Goal: Check status: Check status

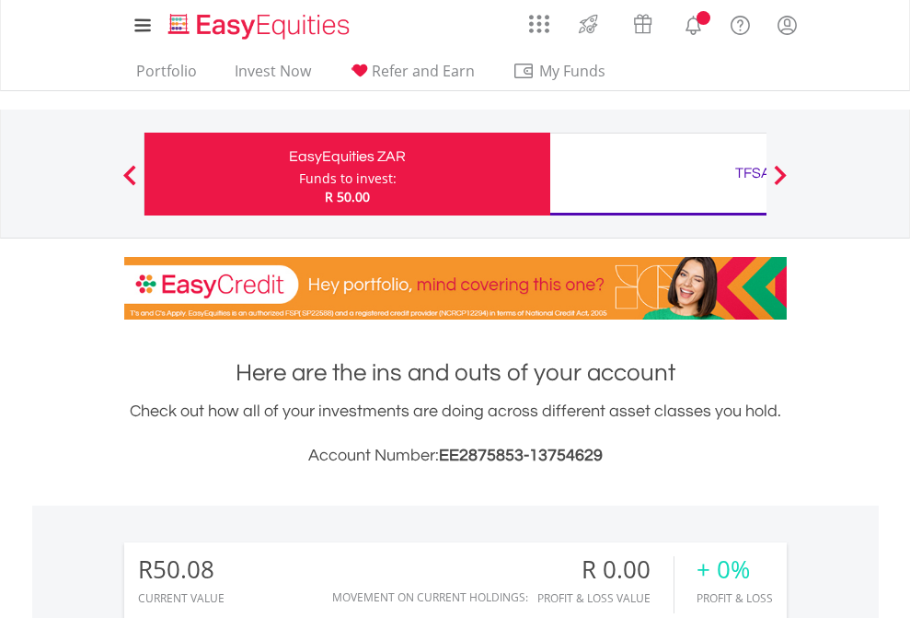
scroll to position [177, 289]
click at [299, 174] on div "Funds to invest:" at bounding box center [348, 178] width 98 height 18
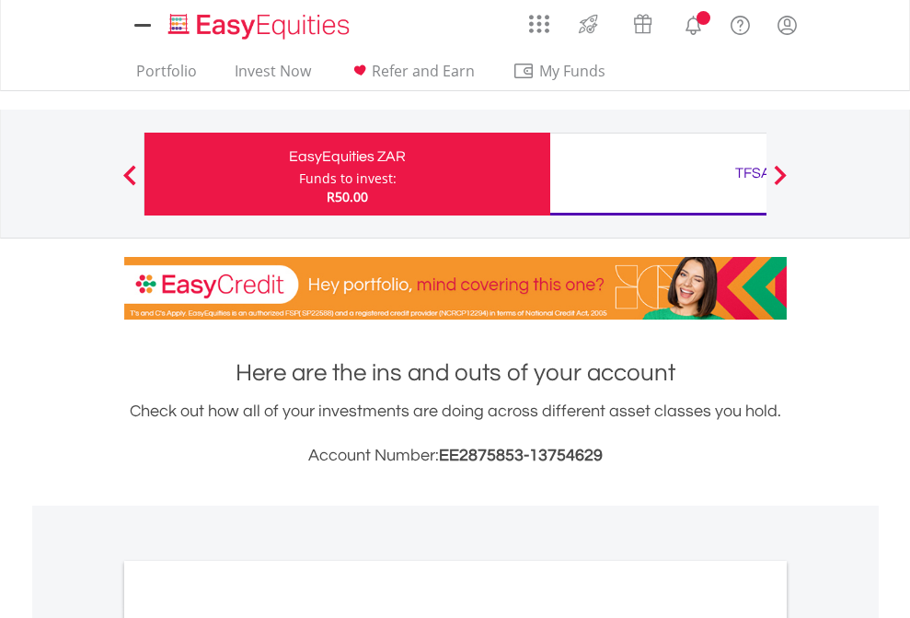
scroll to position [1106, 0]
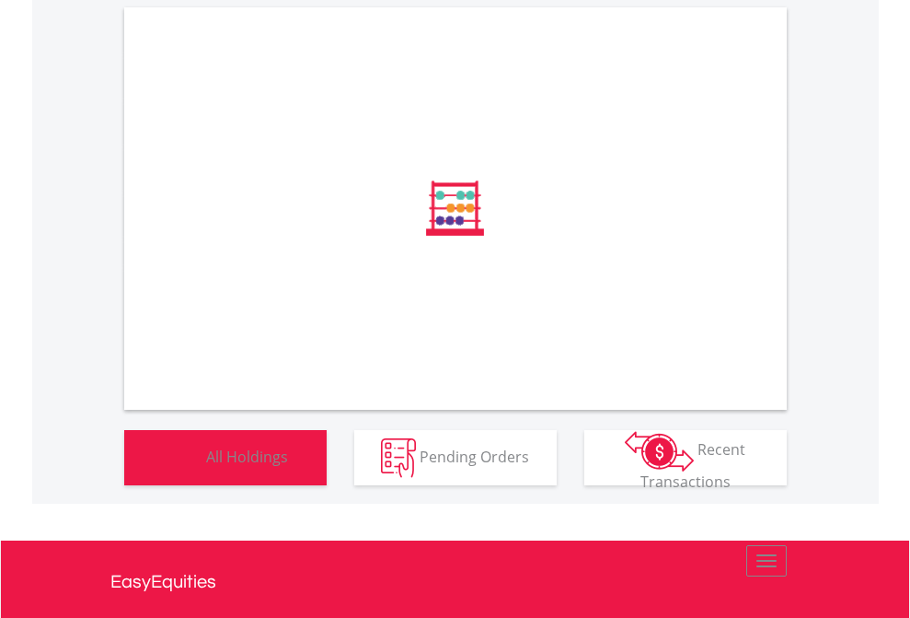
click at [206, 466] on span "All Holdings" at bounding box center [247, 455] width 82 height 20
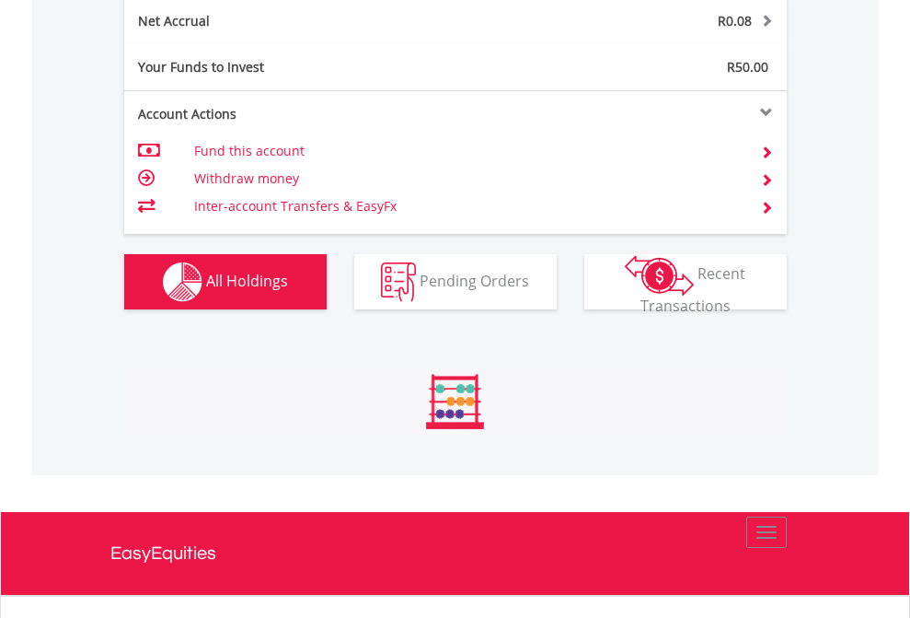
scroll to position [1865, 0]
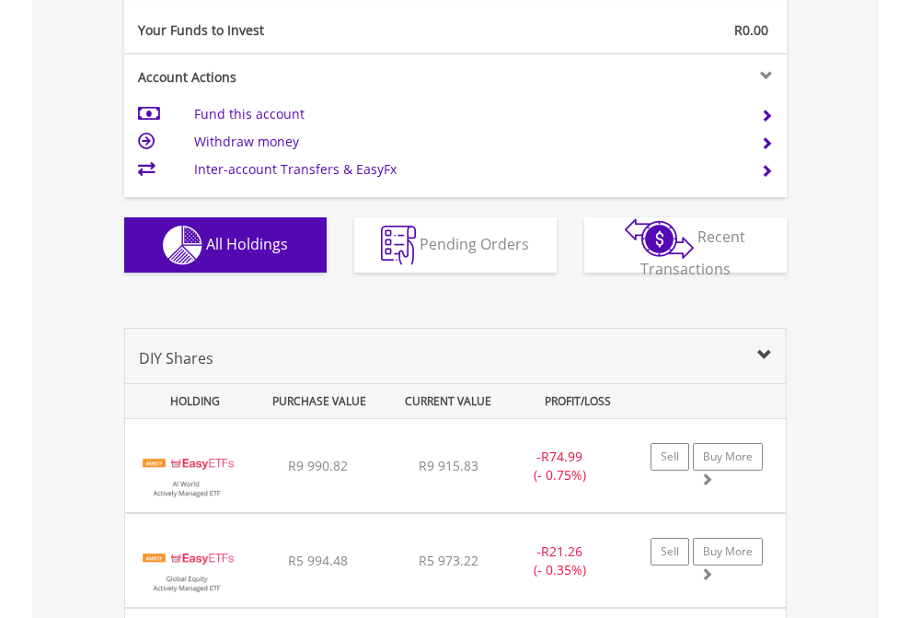
scroll to position [2047, 0]
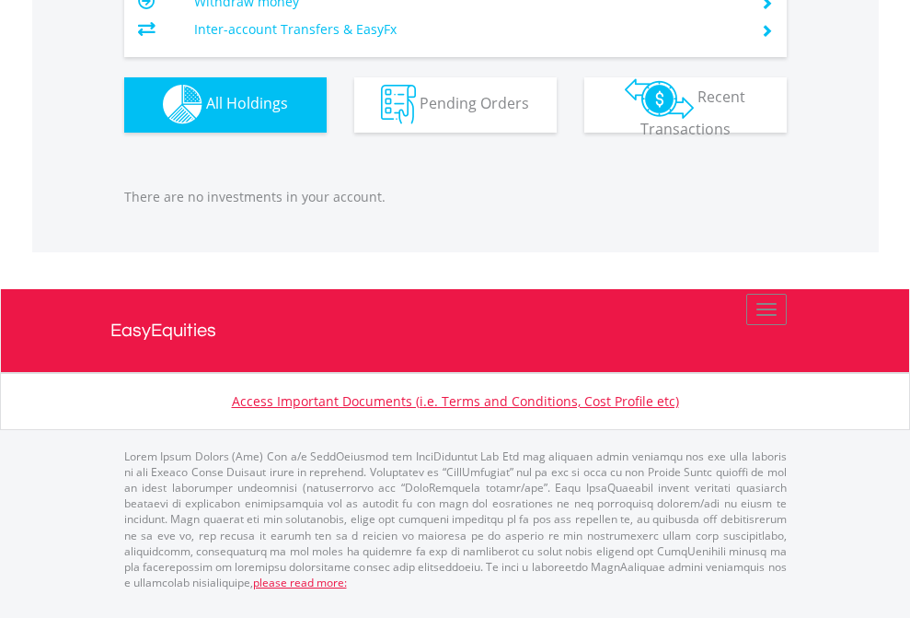
scroll to position [177, 289]
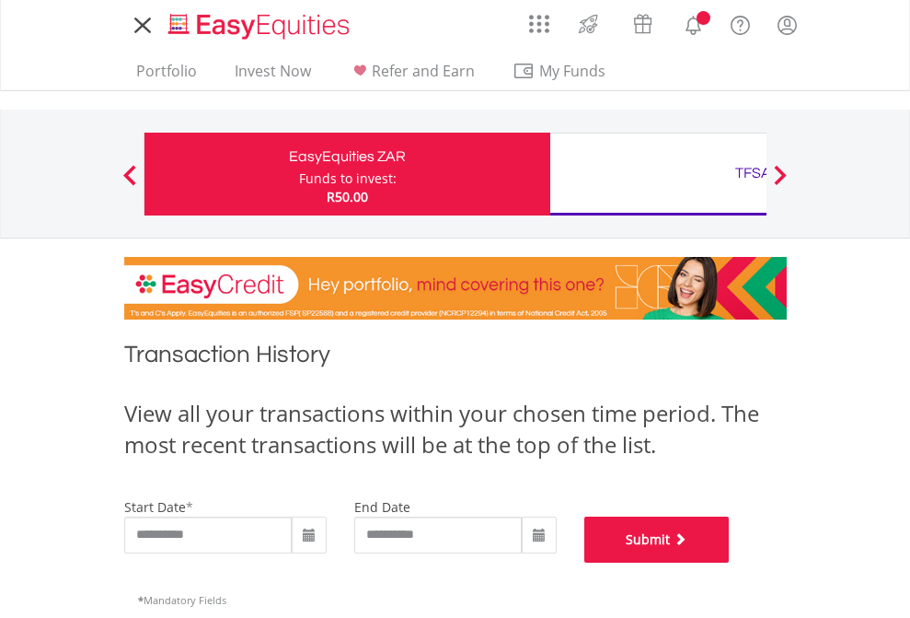
click at [730, 562] on button "Submit" at bounding box center [656, 539] width 145 height 46
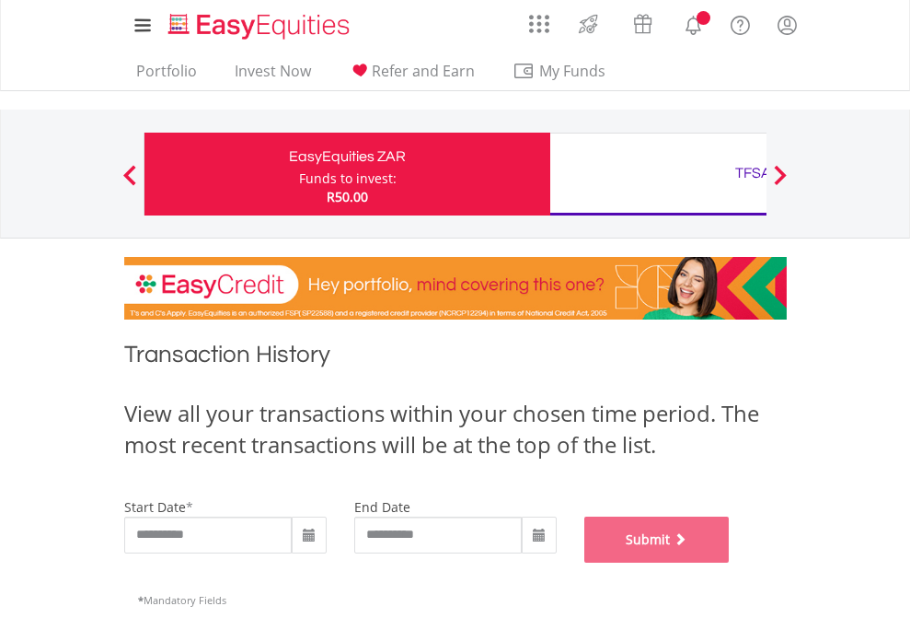
scroll to position [746, 0]
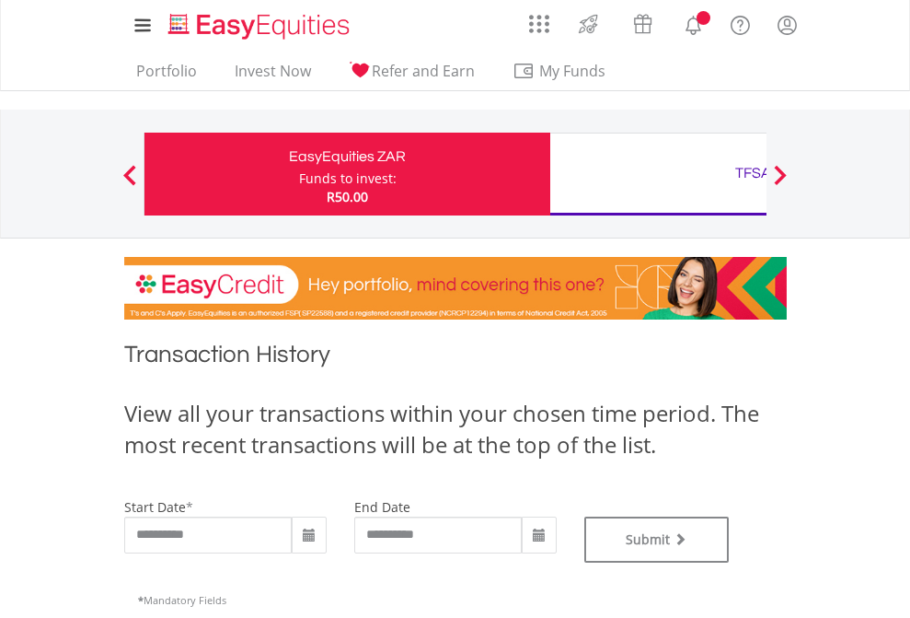
click at [658, 174] on div "TFSA" at bounding box center [753, 173] width 384 height 26
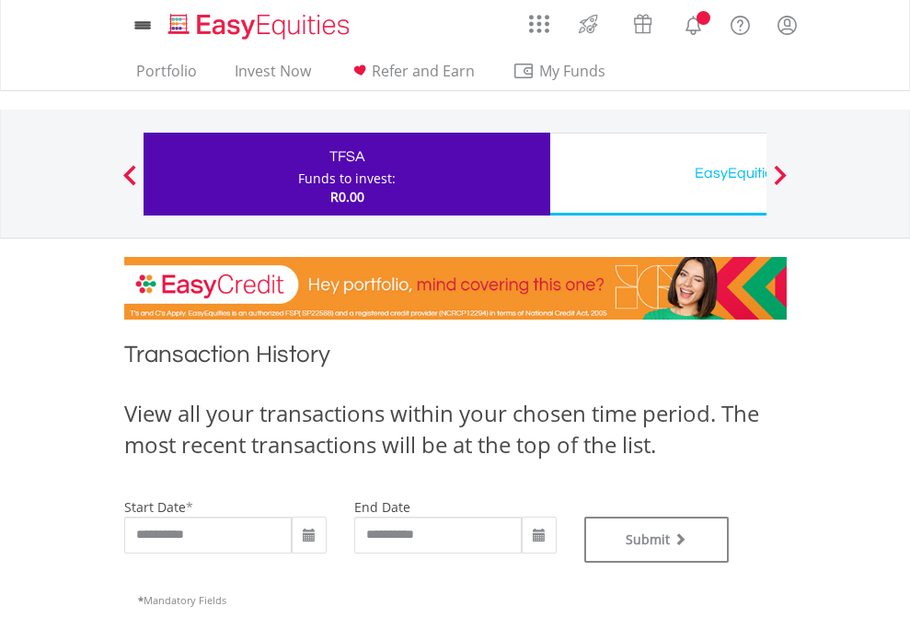
type input "**********"
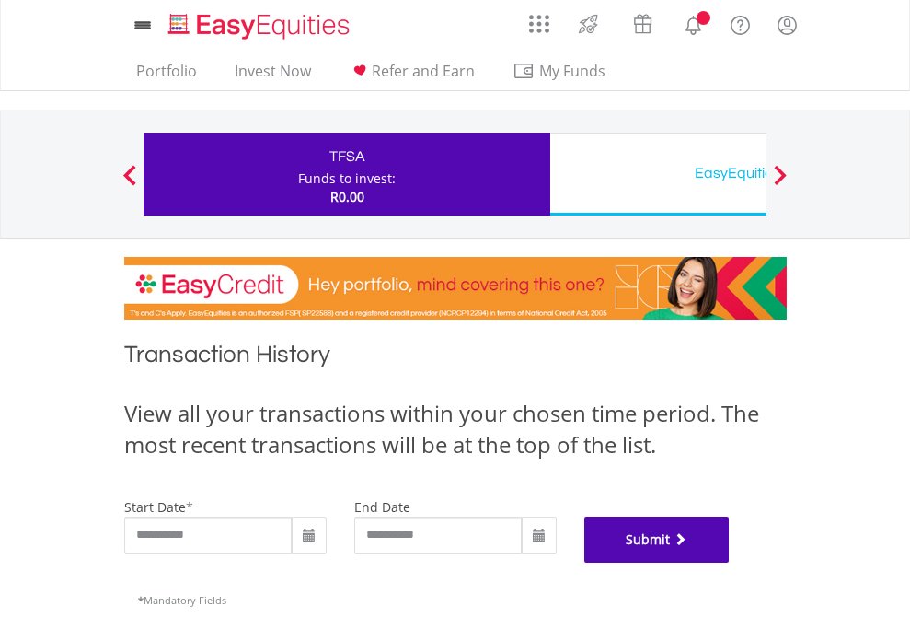
click at [730, 562] on button "Submit" at bounding box center [656, 539] width 145 height 46
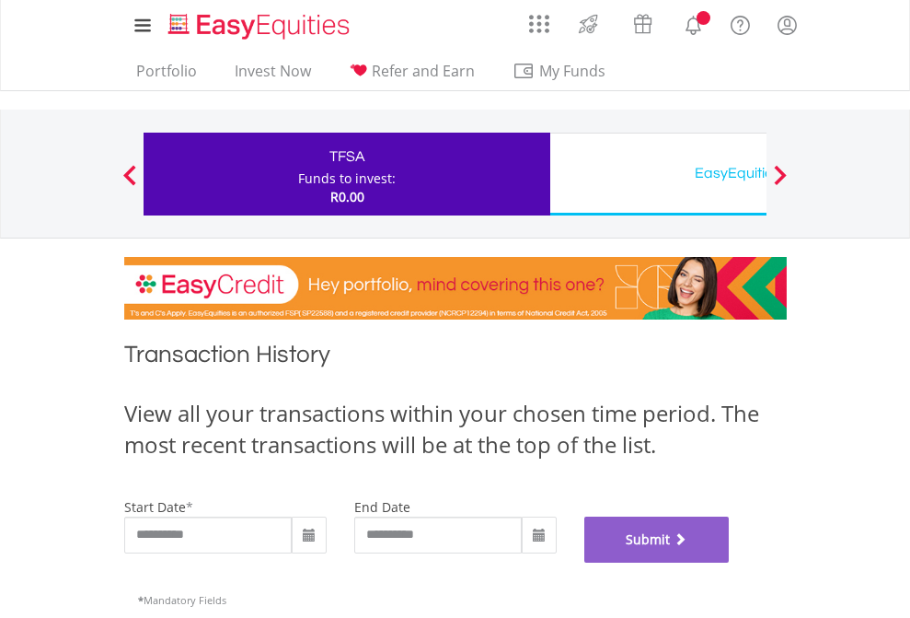
scroll to position [746, 0]
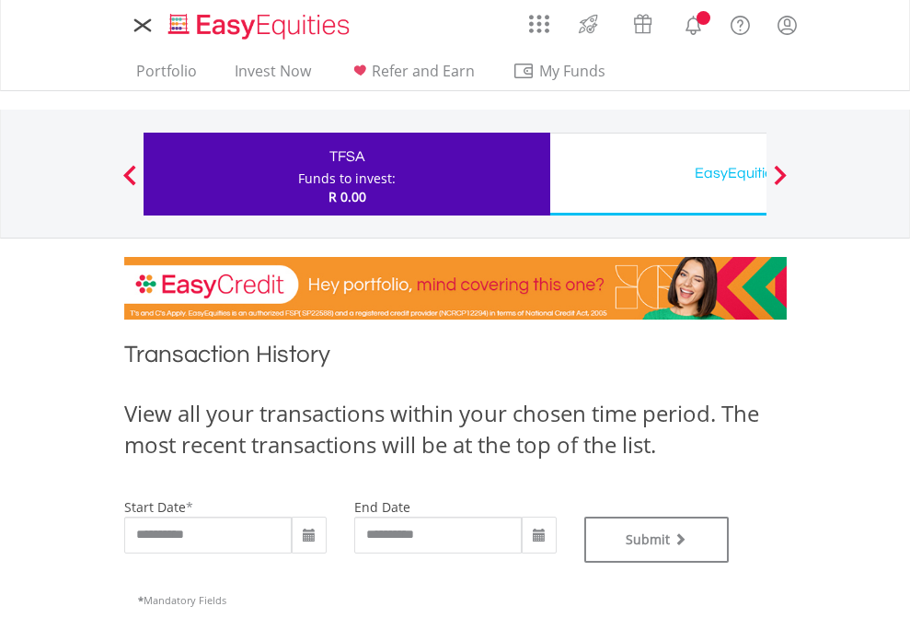
click at [658, 174] on div "EasyEquities USD" at bounding box center [753, 173] width 384 height 26
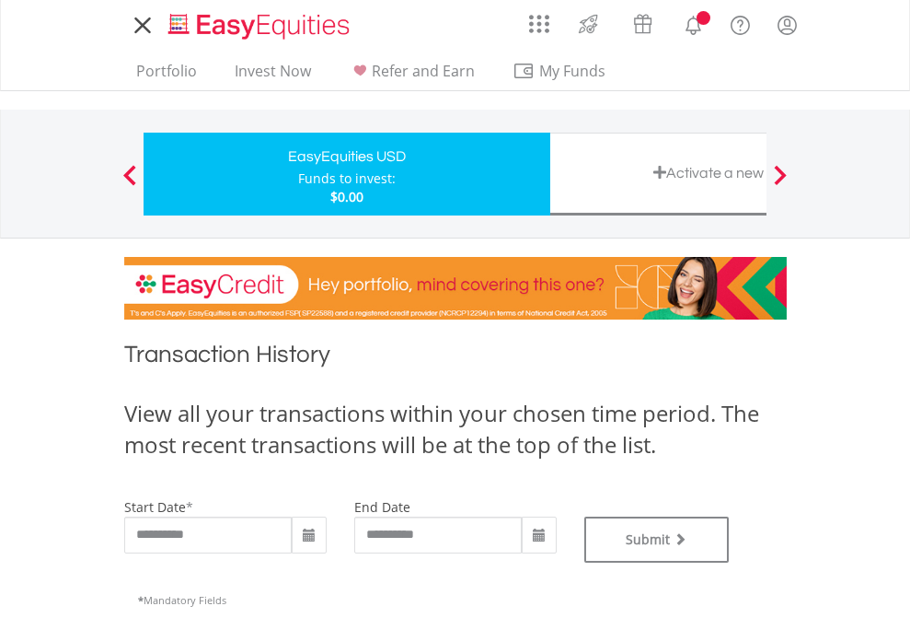
type input "**********"
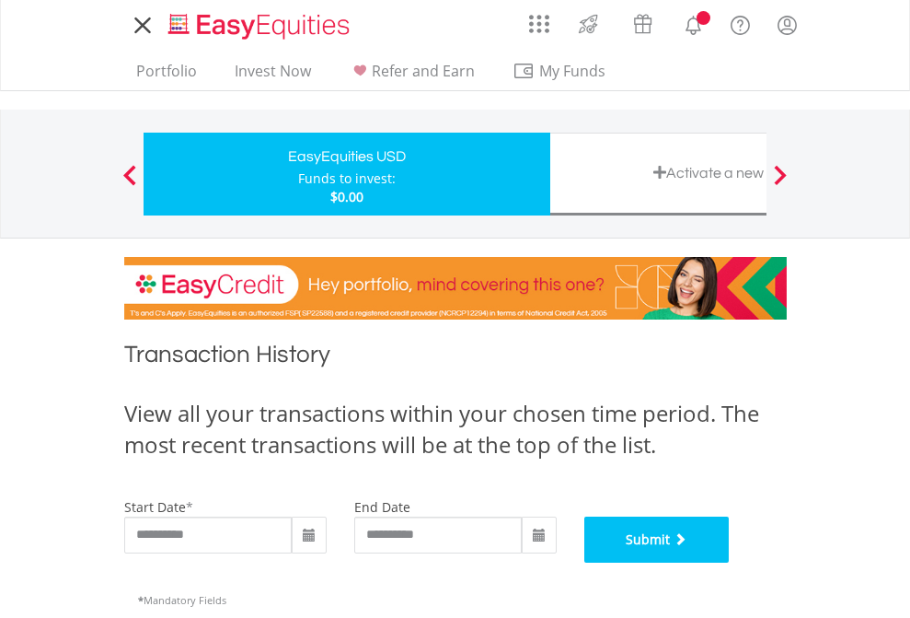
click at [730, 562] on button "Submit" at bounding box center [656, 539] width 145 height 46
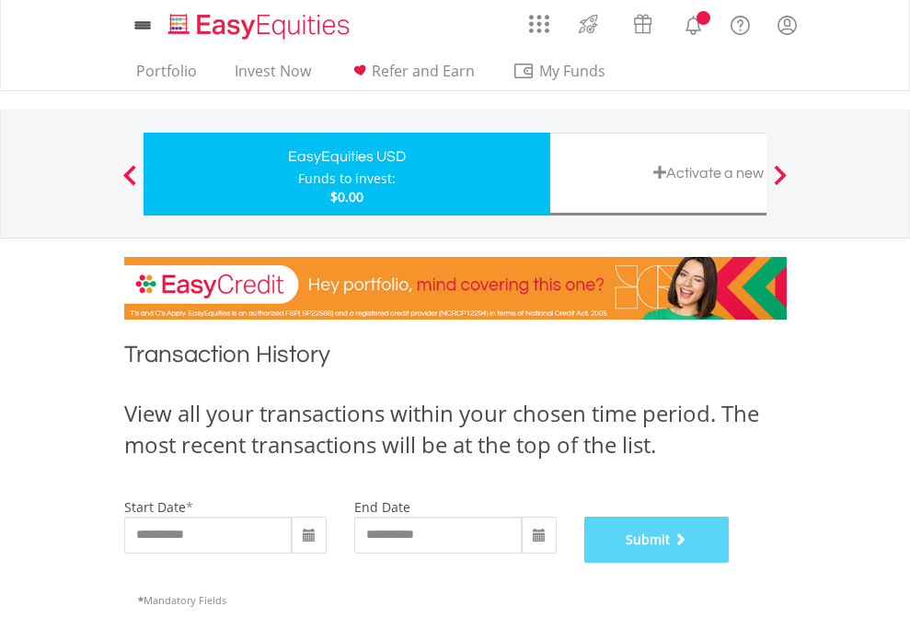
scroll to position [746, 0]
